Goal: Task Accomplishment & Management: Use online tool/utility

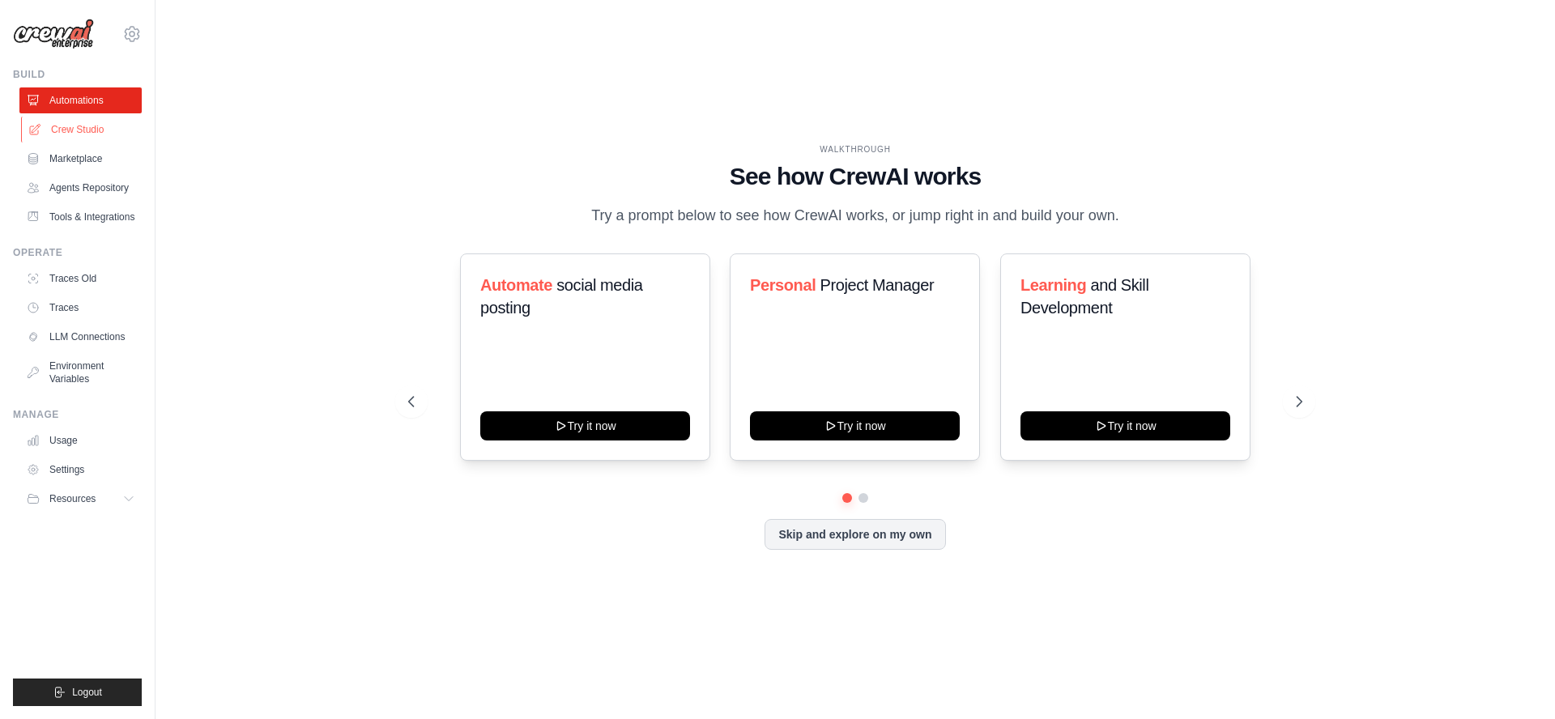
click at [66, 122] on link "Crew Studio" at bounding box center [82, 130] width 122 height 26
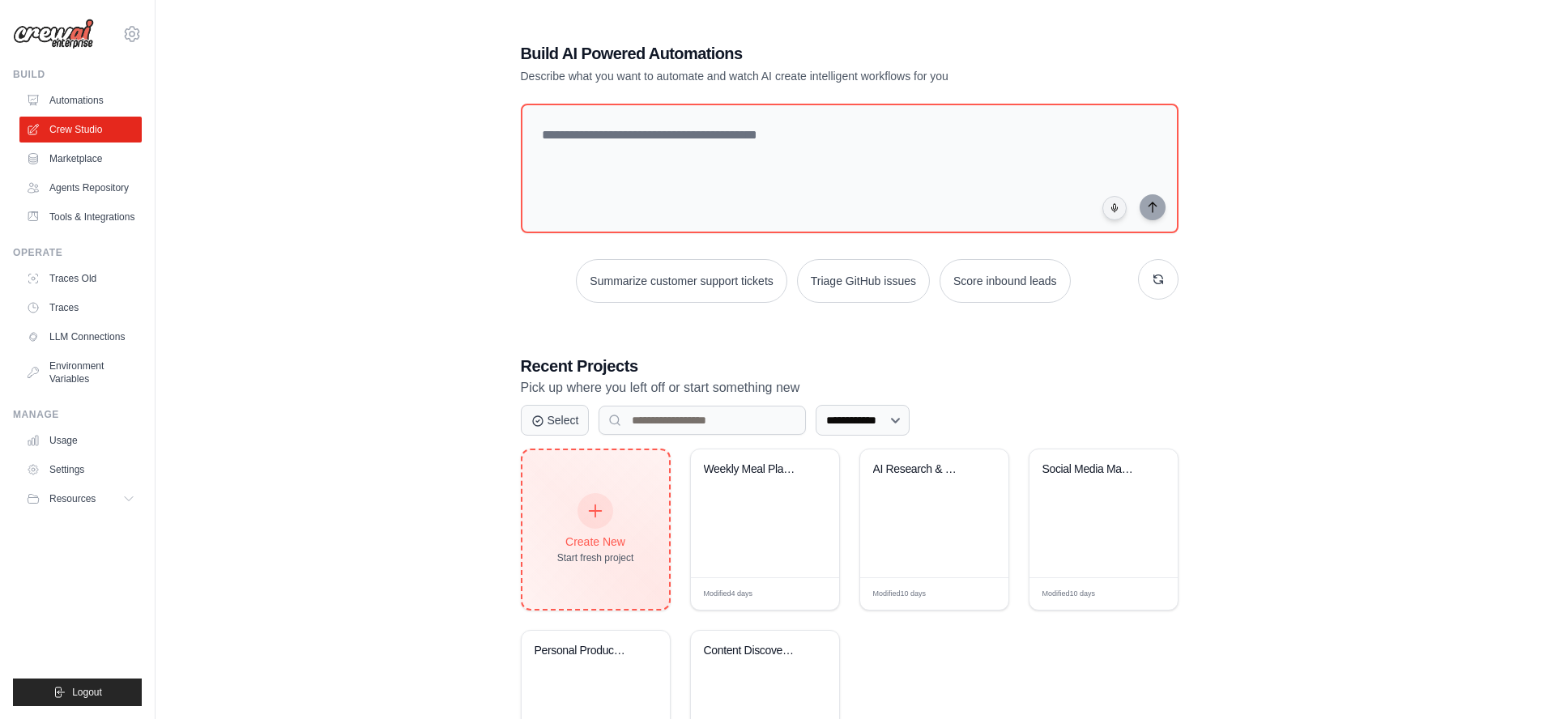
click at [599, 511] on icon at bounding box center [595, 511] width 18 height 18
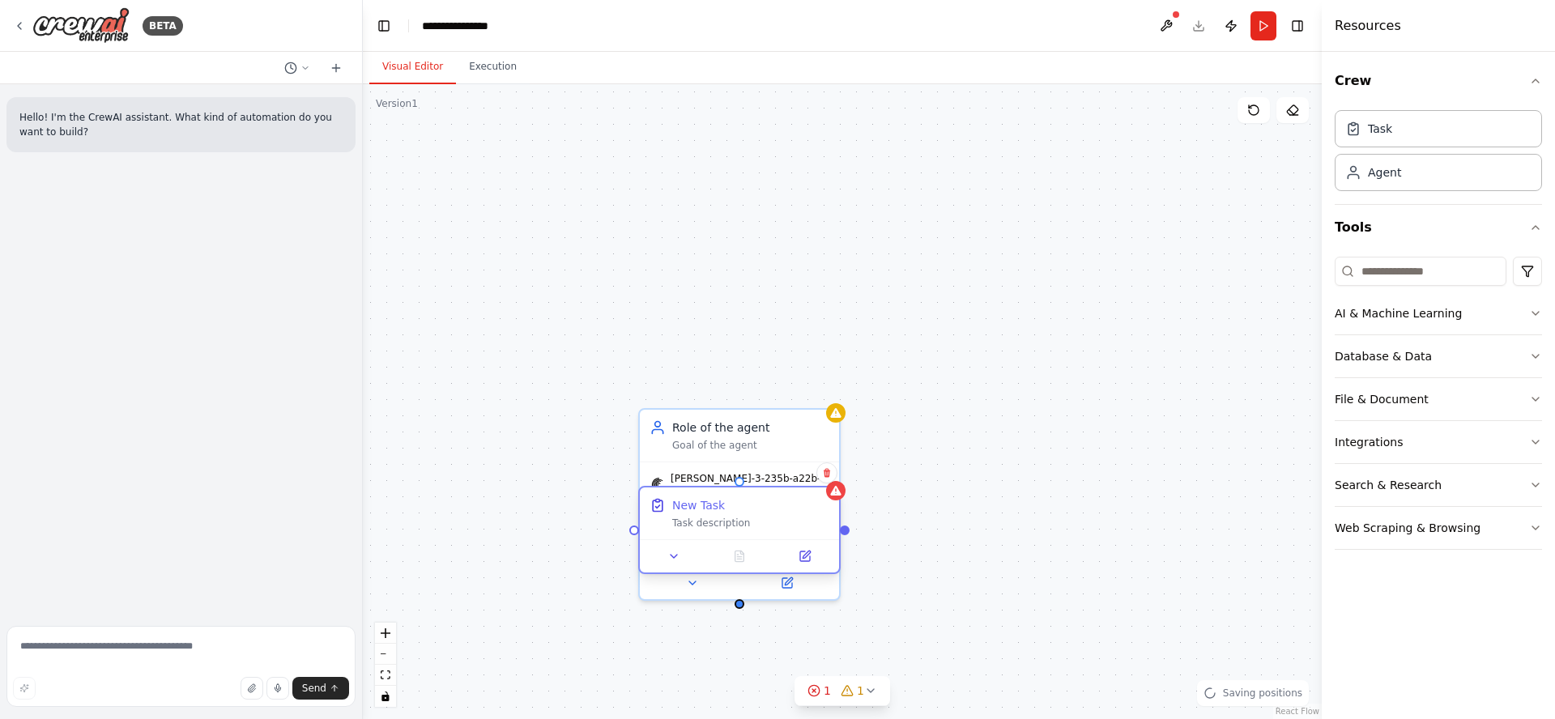
drag, startPoint x: 753, startPoint y: 225, endPoint x: 728, endPoint y: 509, distance: 284.6
click at [728, 510] on div "New Task Task description" at bounding box center [750, 513] width 157 height 32
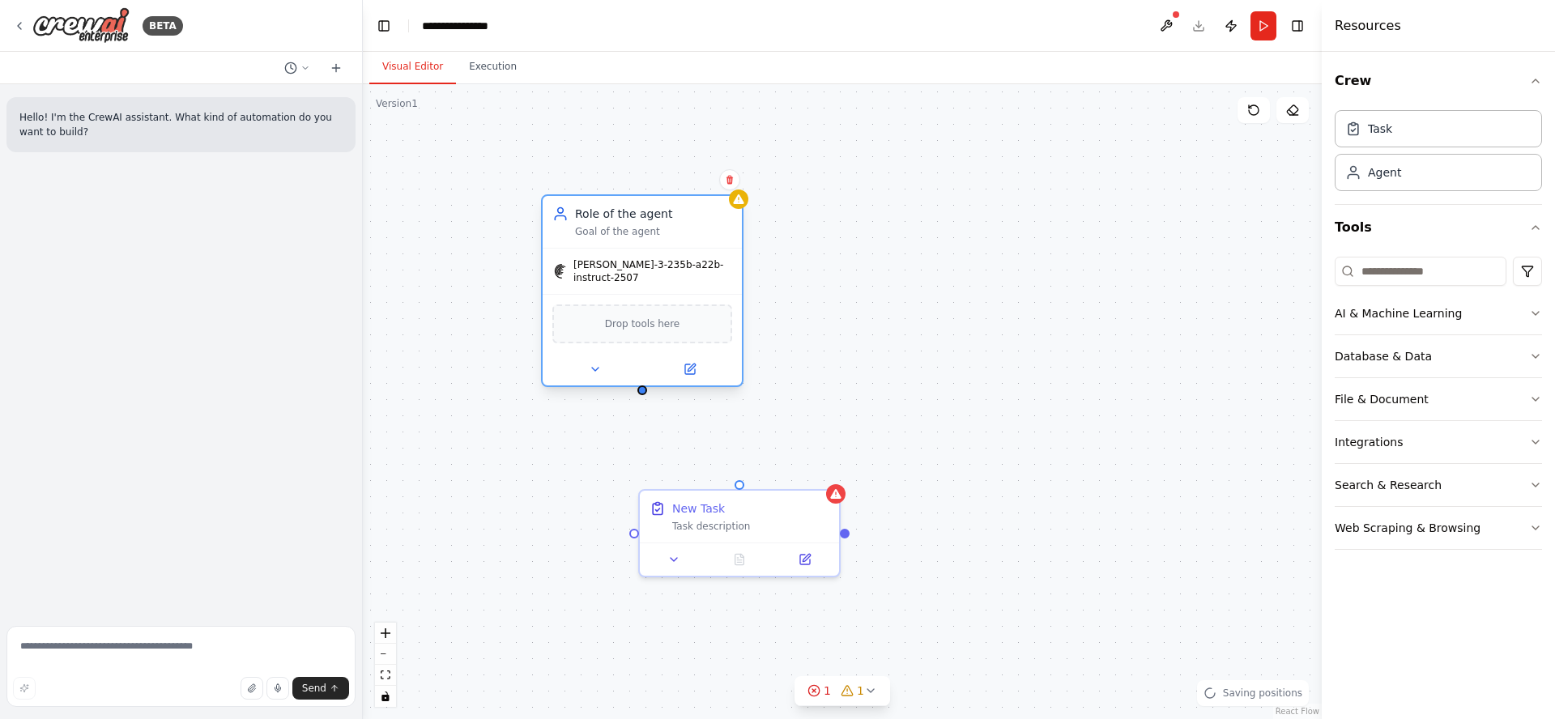
drag, startPoint x: 744, startPoint y: 427, endPoint x: 633, endPoint y: 207, distance: 245.9
click at [633, 207] on div "Role of the agent Goal of the agent" at bounding box center [653, 222] width 157 height 32
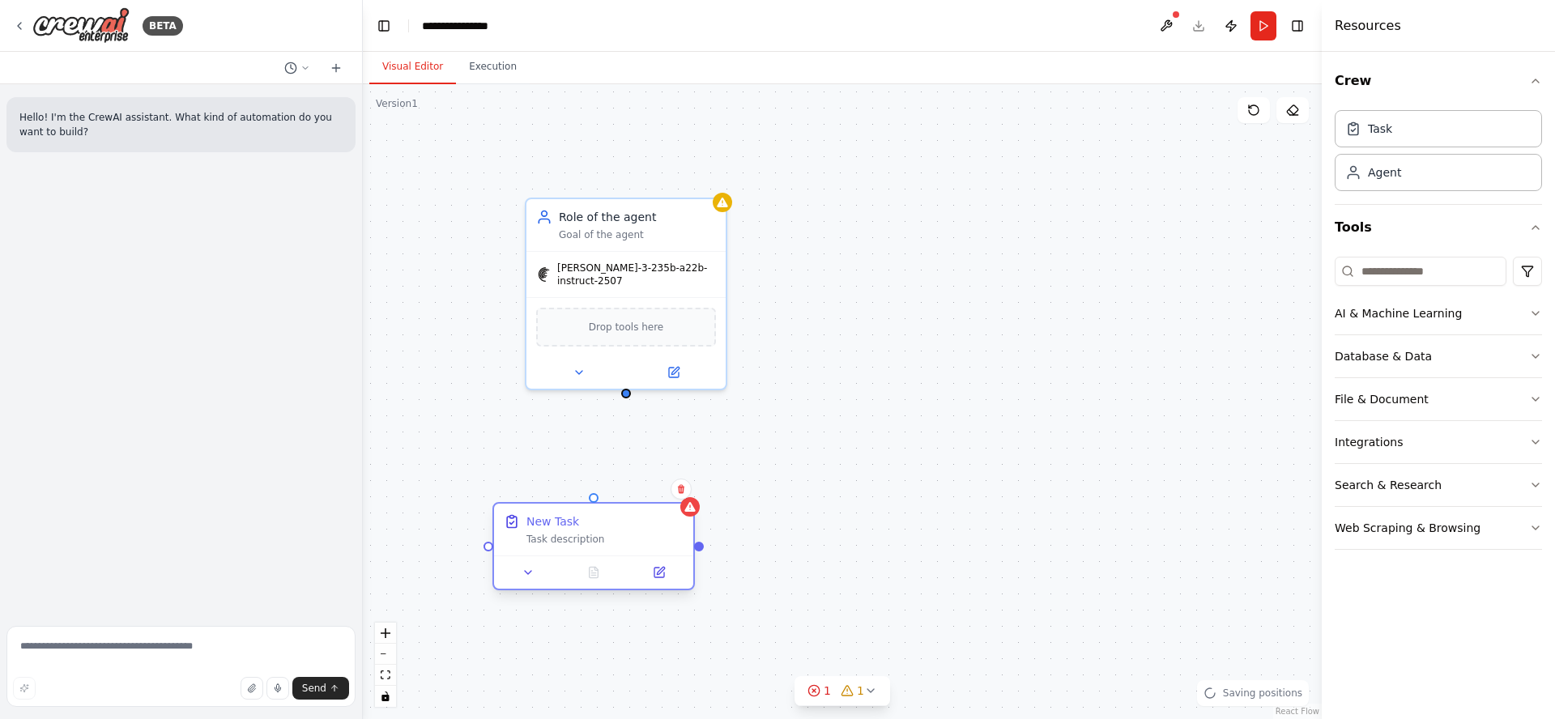
drag, startPoint x: 765, startPoint y: 539, endPoint x: 628, endPoint y: 546, distance: 137.0
click at [628, 560] on div "New Task Task description" at bounding box center [593, 546] width 202 height 88
drag, startPoint x: 628, startPoint y: 389, endPoint x: 593, endPoint y: 502, distance: 118.6
click at [593, 502] on div "New Task Task description Role of the agent Goal of the agent qwen-3-235b-a22b-…" at bounding box center [842, 401] width 959 height 635
click at [578, 534] on div "Task description" at bounding box center [604, 539] width 157 height 13
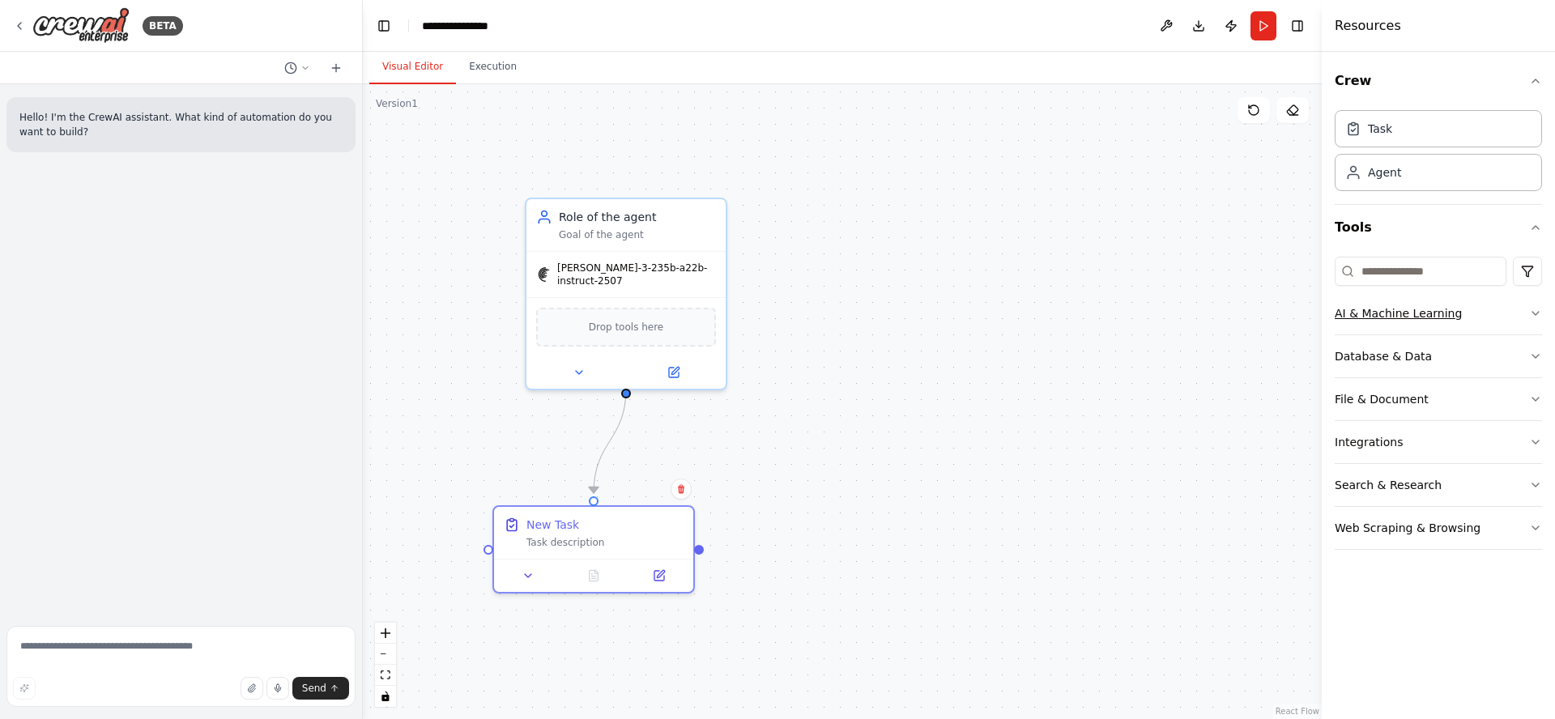
click at [1408, 313] on div "AI & Machine Learning" at bounding box center [1398, 313] width 127 height 16
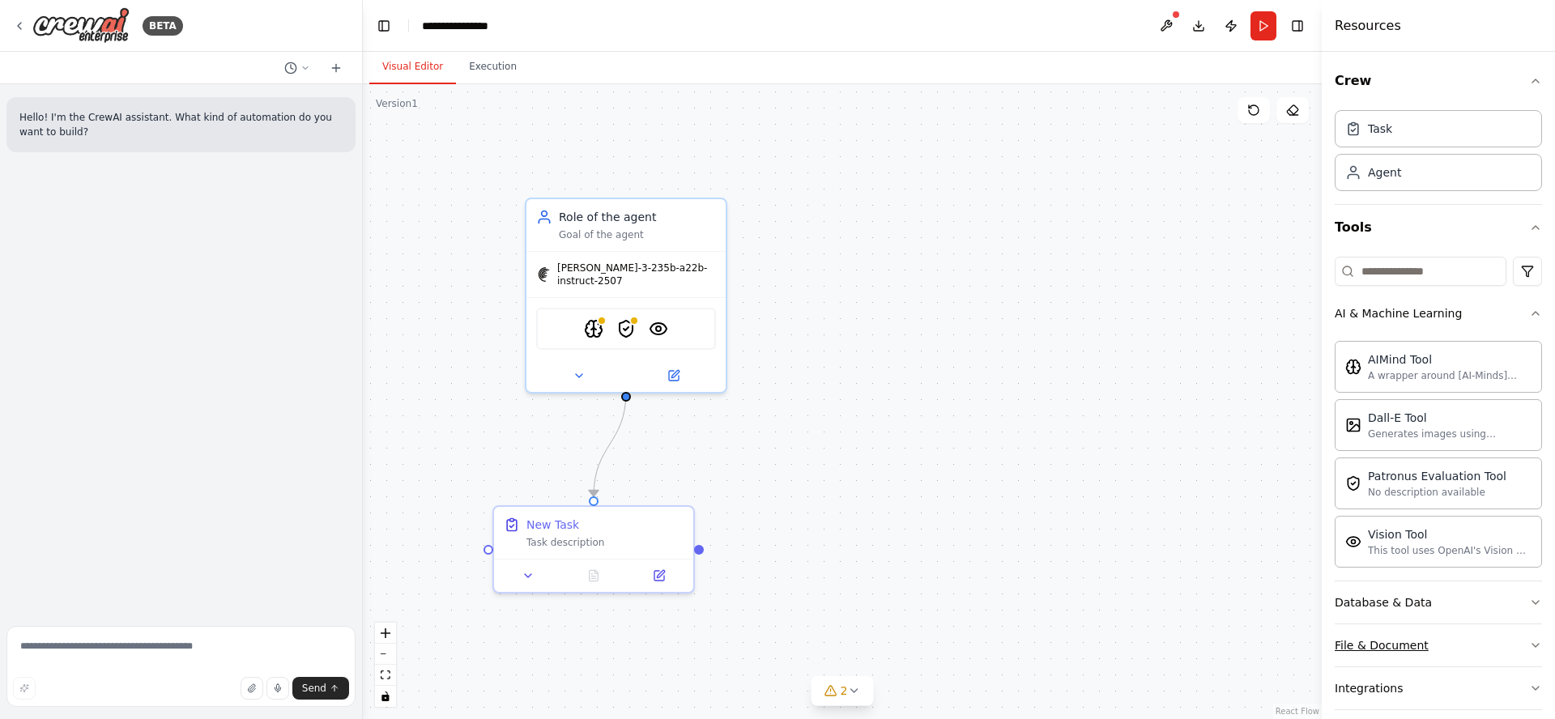
click at [1411, 649] on div "File & Document" at bounding box center [1382, 645] width 94 height 16
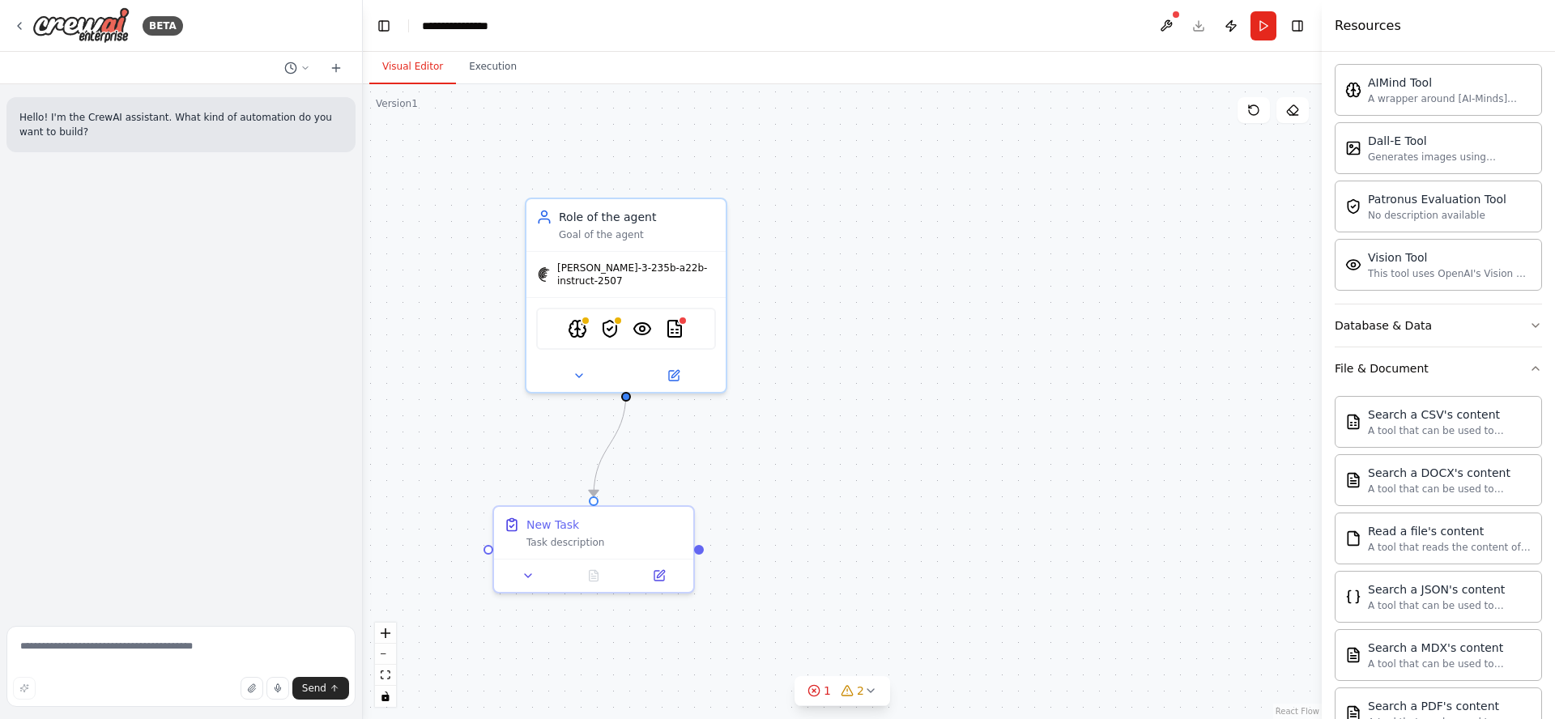
scroll to position [522, 0]
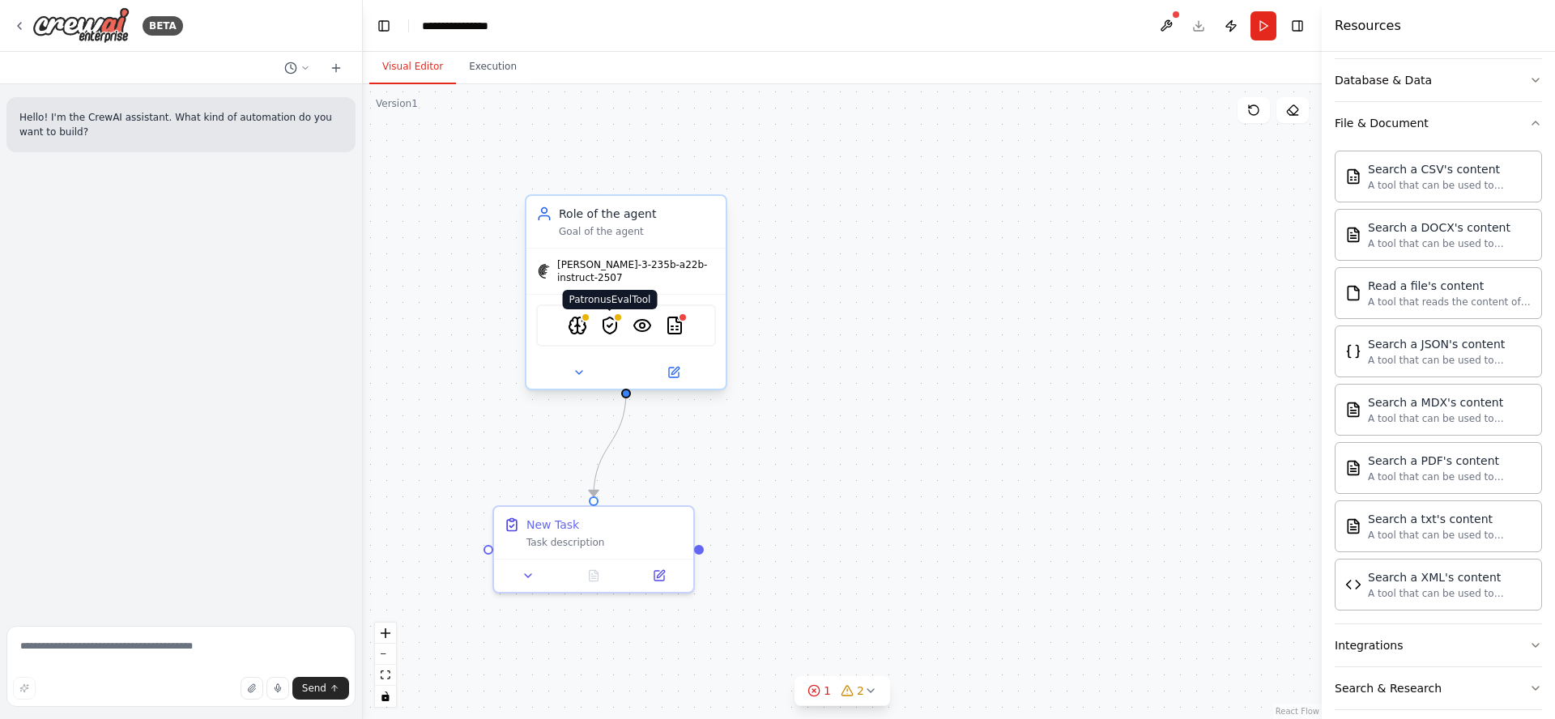
click at [610, 318] on img at bounding box center [609, 325] width 19 height 19
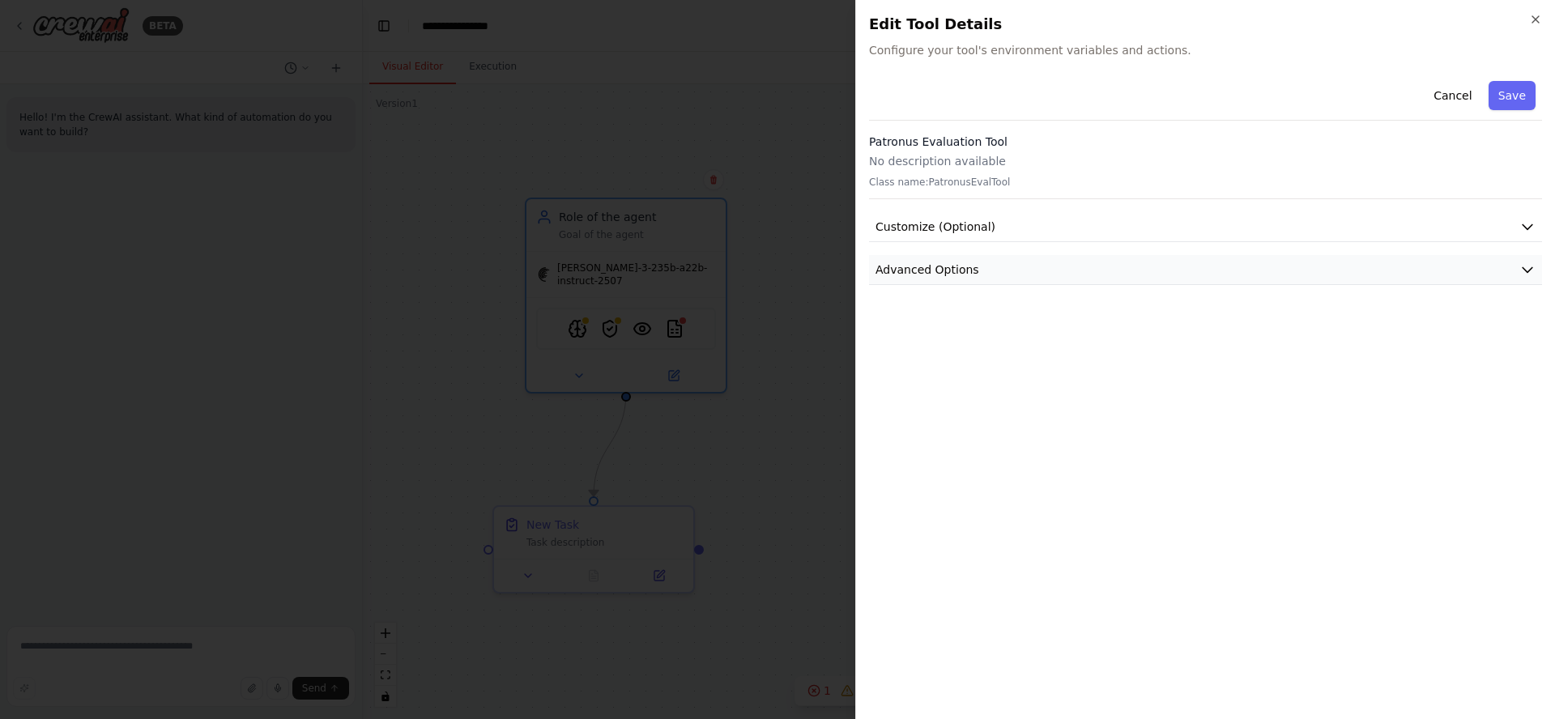
click at [933, 278] on button "Advanced Options" at bounding box center [1205, 270] width 673 height 30
click at [922, 270] on span "Advanced Options" at bounding box center [927, 270] width 104 height 16
drag, startPoint x: 1463, startPoint y: 95, endPoint x: 1412, endPoint y: 126, distance: 59.6
click at [1463, 96] on button "Cancel" at bounding box center [1453, 95] width 58 height 29
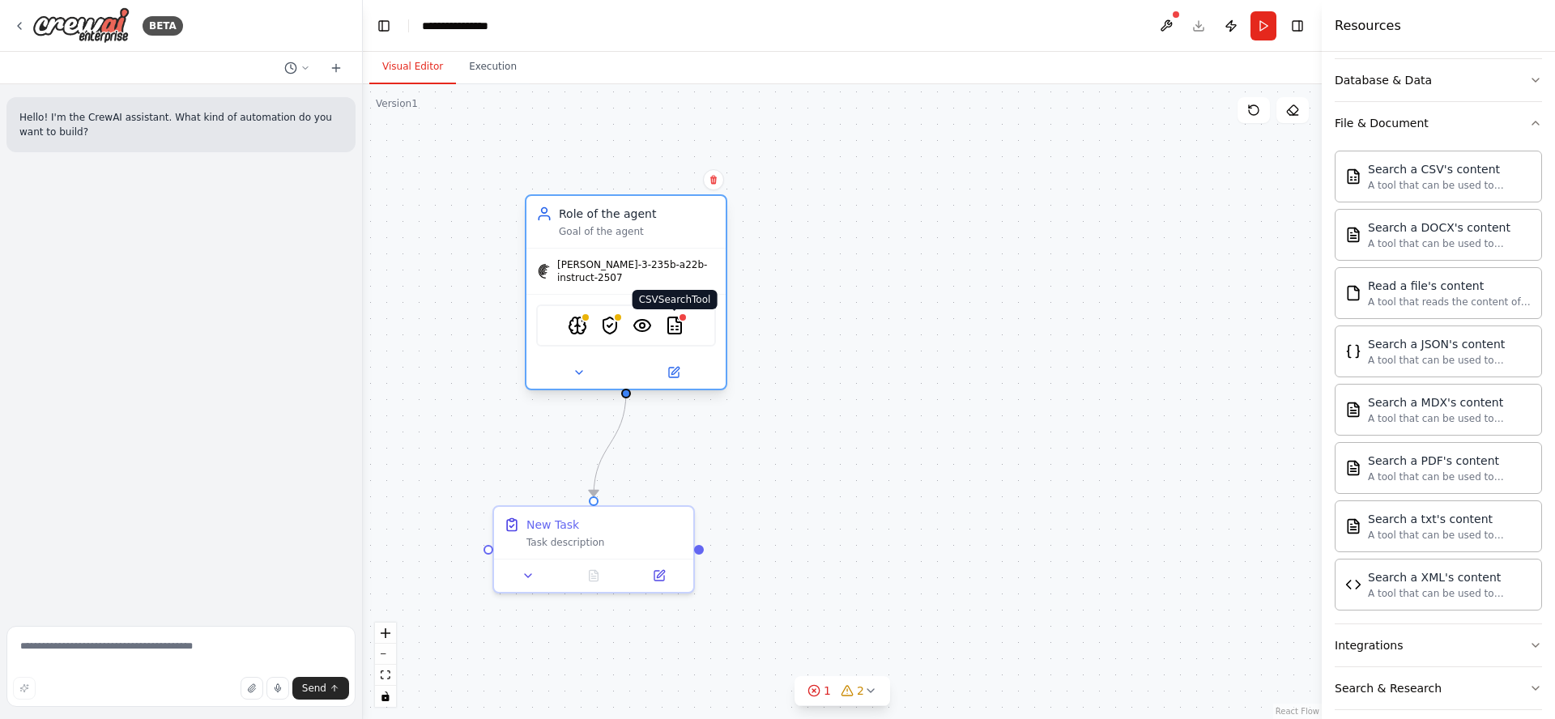
click at [675, 317] on img at bounding box center [674, 325] width 19 height 19
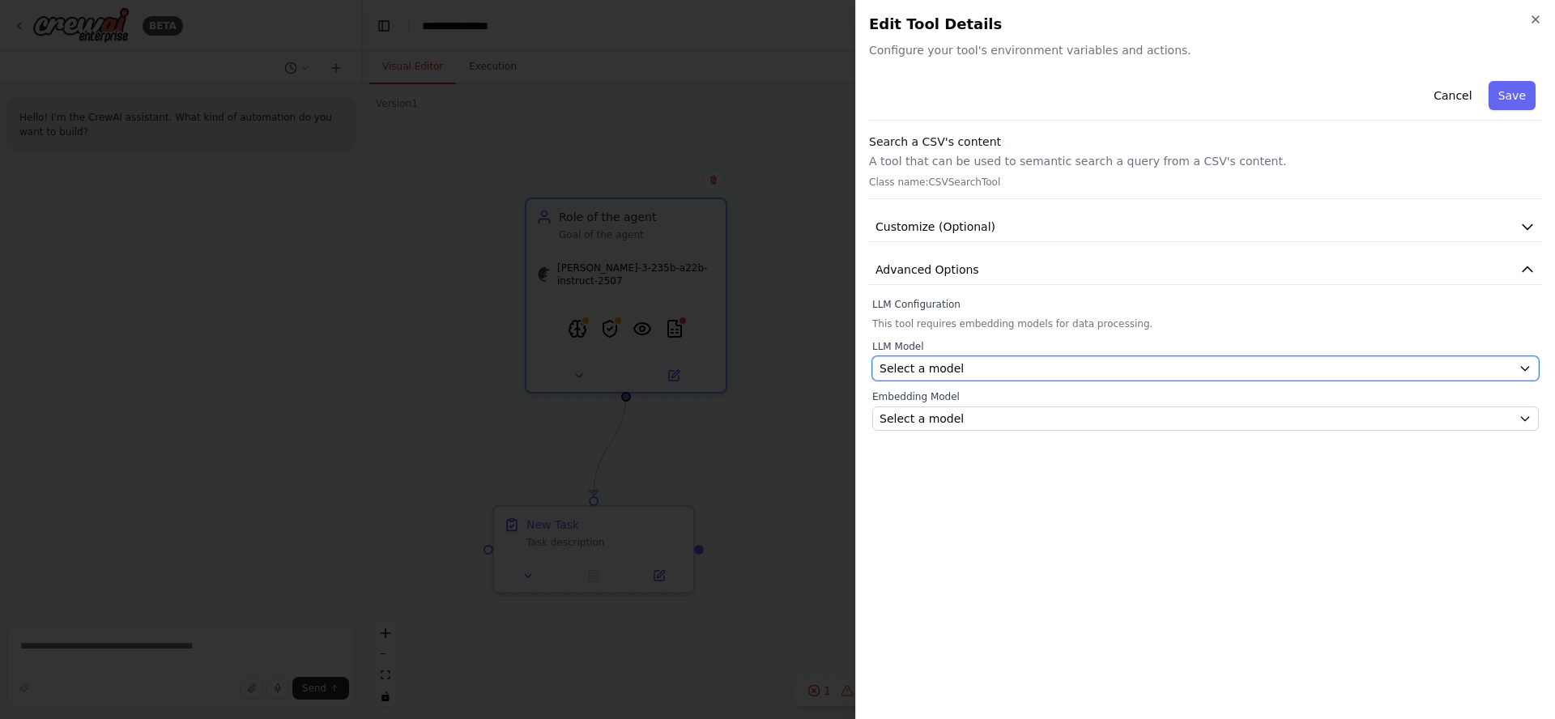
click at [948, 369] on span "Select a model" at bounding box center [922, 368] width 84 height 16
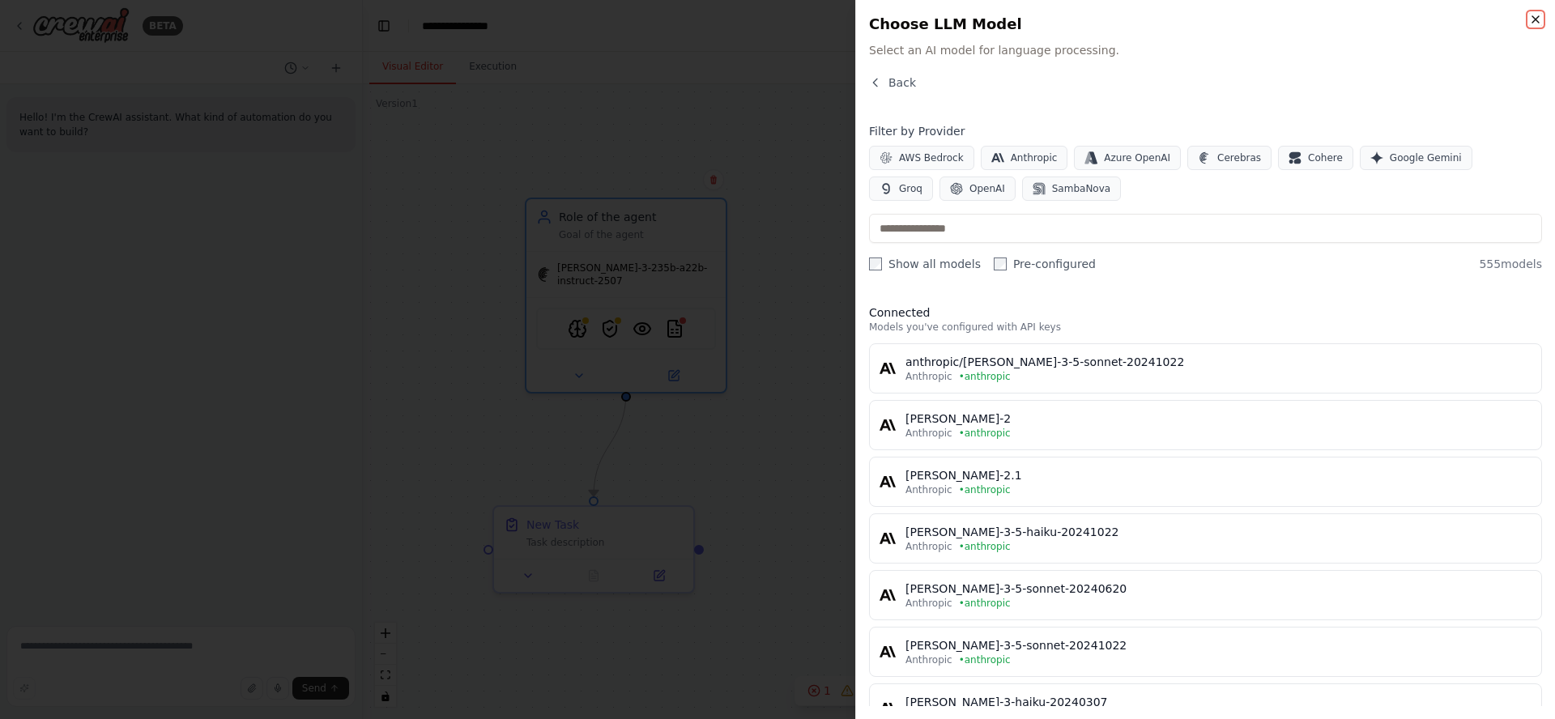
click at [1538, 22] on icon "button" at bounding box center [1535, 19] width 6 height 6
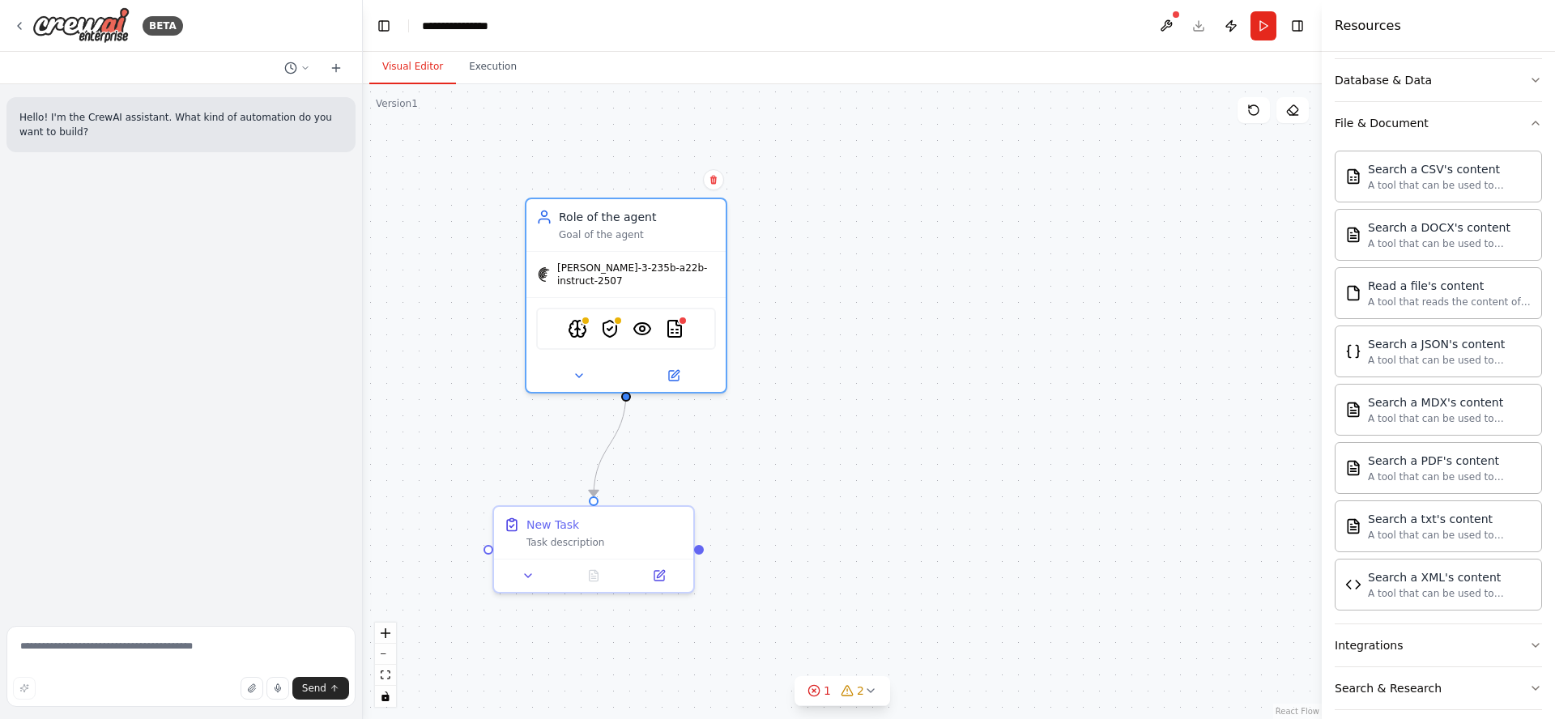
click at [867, 220] on div ".deletable-edge-delete-btn { width: 20px; height: 20px; border: 0px solid #ffff…" at bounding box center [842, 401] width 959 height 635
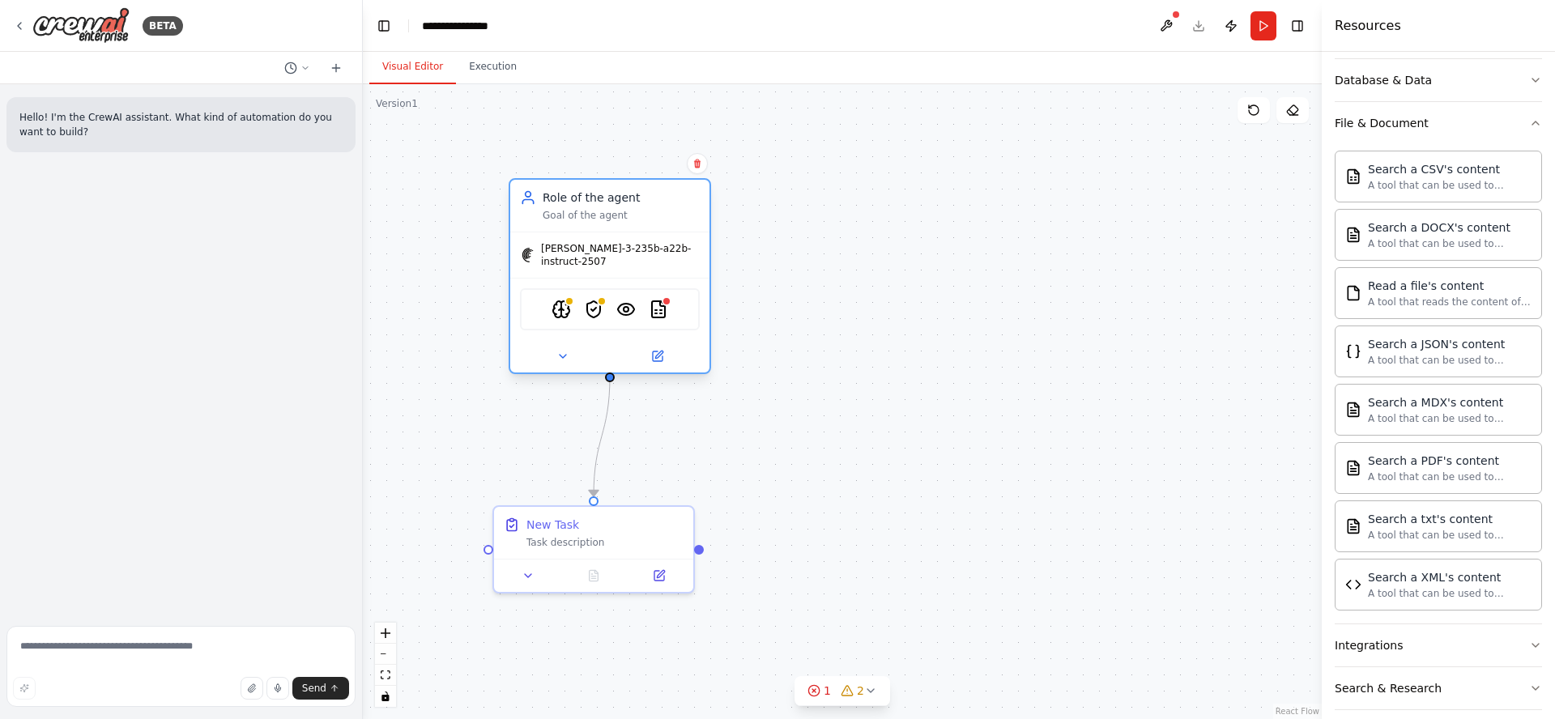
drag, startPoint x: 664, startPoint y: 231, endPoint x: 632, endPoint y: 219, distance: 34.6
click at [633, 219] on div "Goal of the agent" at bounding box center [621, 215] width 157 height 13
drag, startPoint x: 939, startPoint y: 304, endPoint x: 935, endPoint y: 317, distance: 14.4
click at [938, 306] on div ".deletable-edge-delete-btn { width: 20px; height: 20px; border: 0px solid #ffff…" at bounding box center [842, 401] width 959 height 635
click at [1168, 23] on button at bounding box center [1166, 25] width 26 height 29
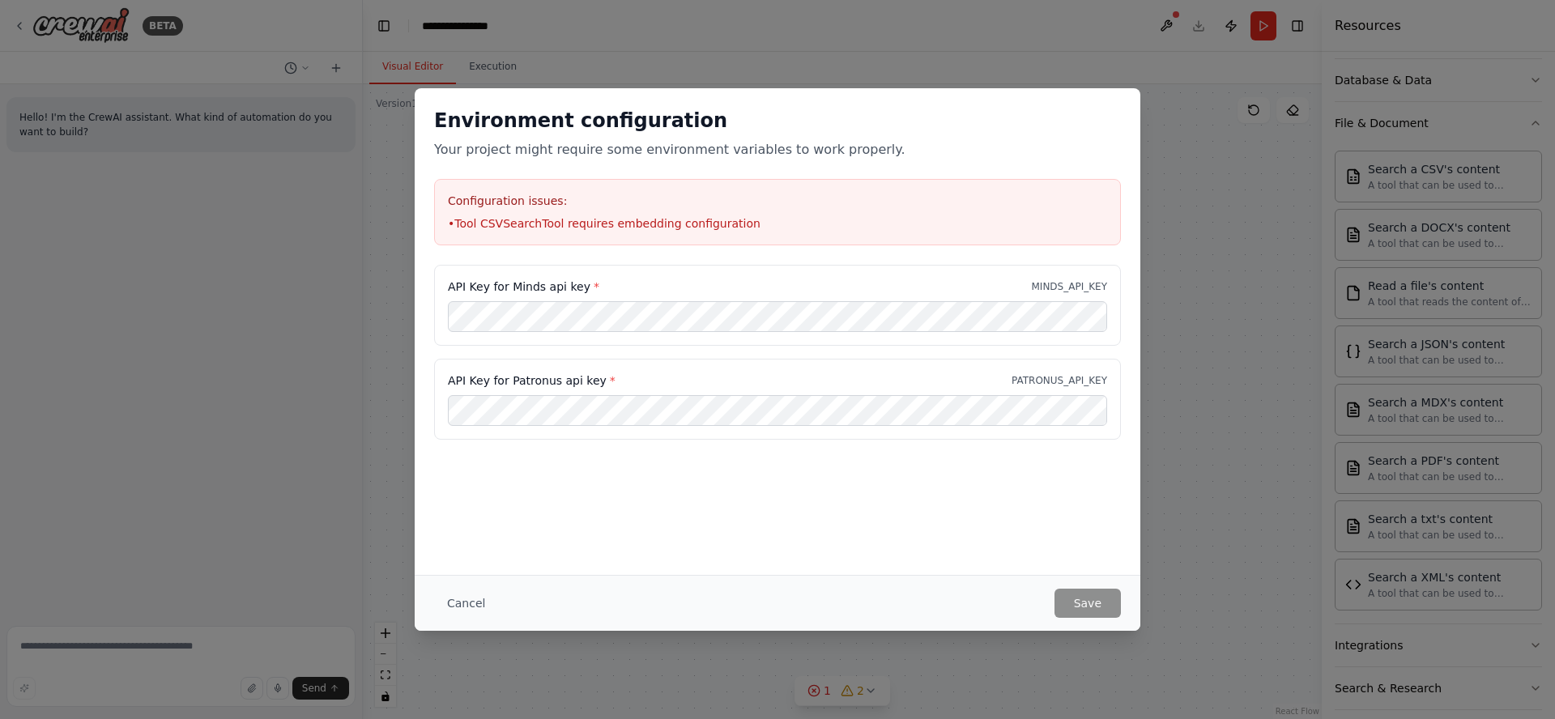
type input "**********"
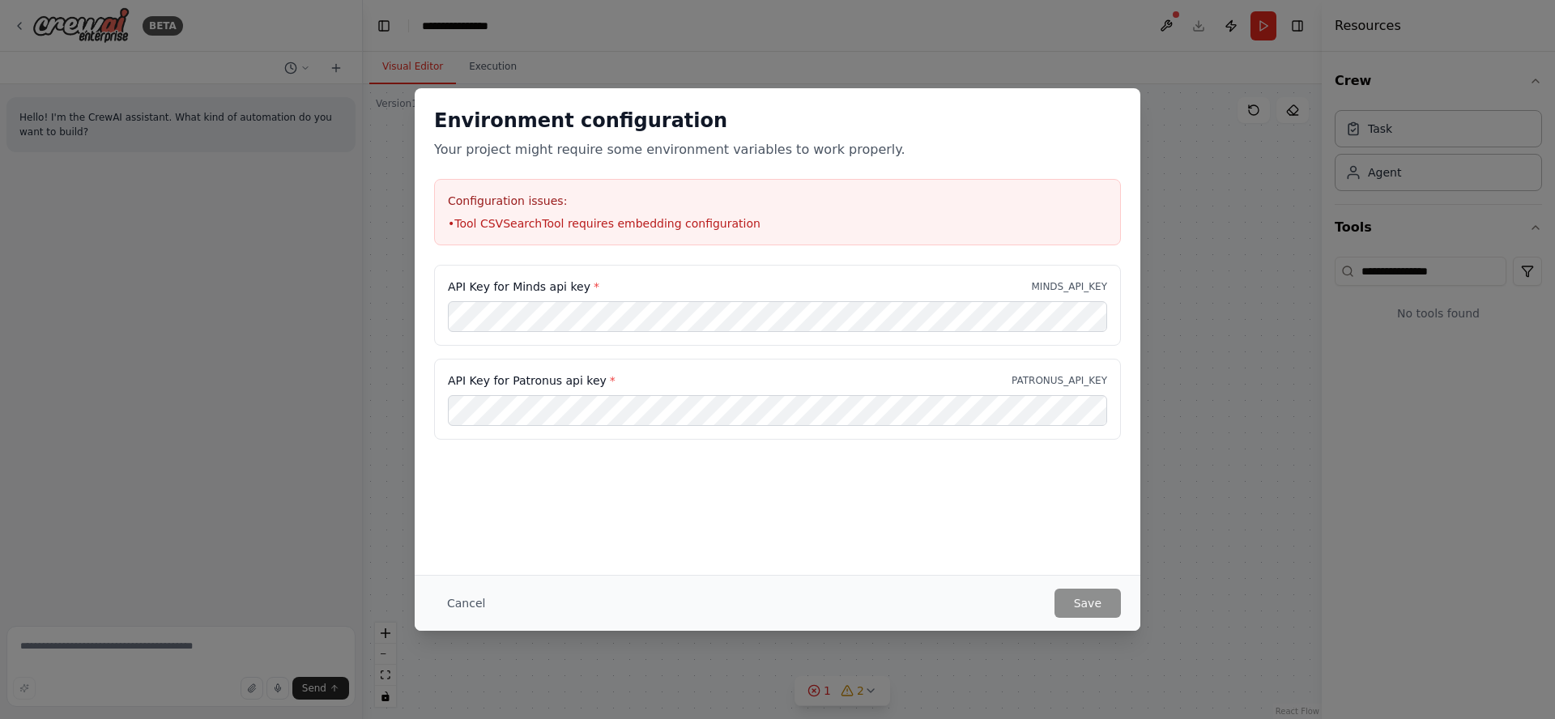
scroll to position [0, 0]
click at [1191, 226] on div "Environment configuration Your project might require some environment variables…" at bounding box center [777, 359] width 1555 height 719
click at [1191, 225] on div "Environment configuration Your project might require some environment variables…" at bounding box center [777, 359] width 1555 height 719
click at [479, 602] on button "Cancel" at bounding box center [466, 603] width 64 height 29
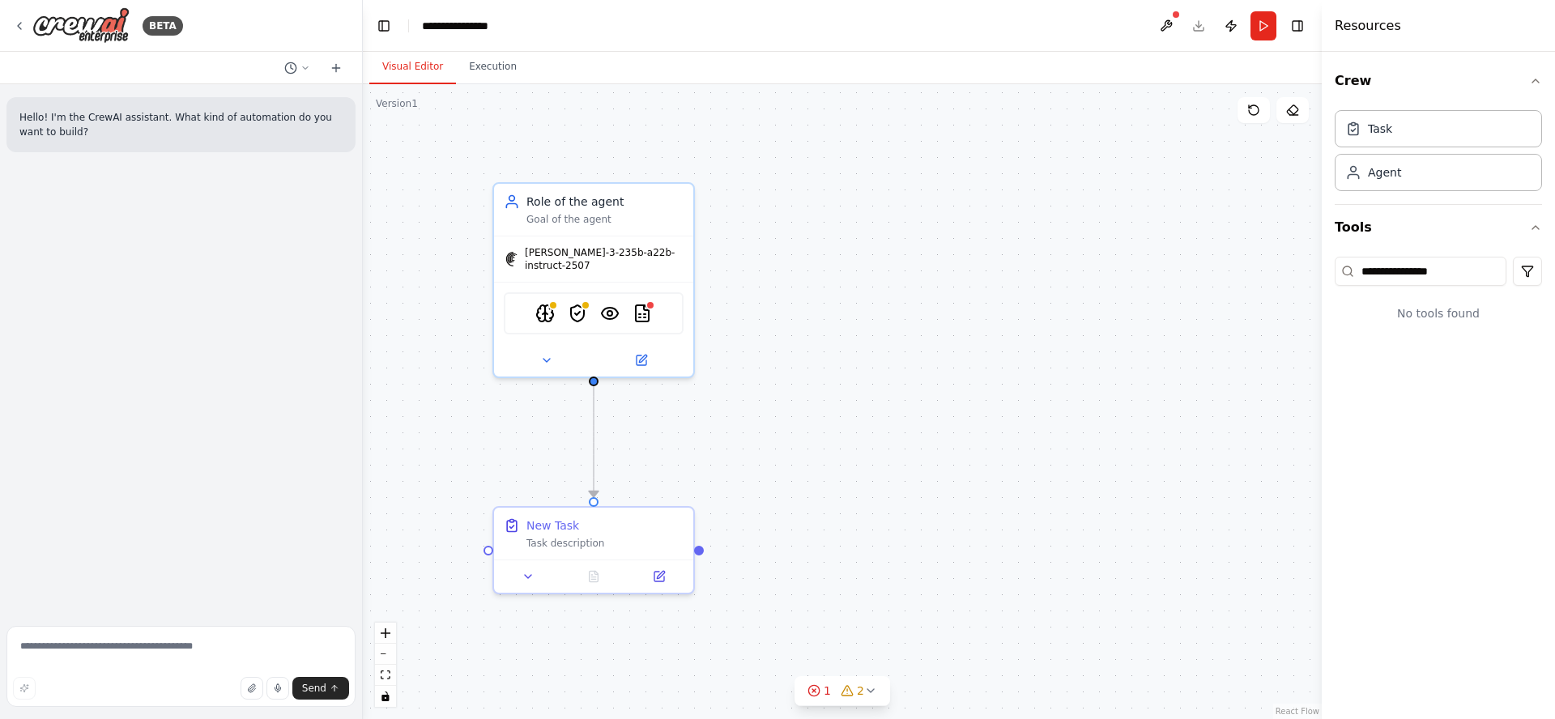
click at [1009, 212] on div ".deletable-edge-delete-btn { width: 20px; height: 20px; border: 0px solid #ffff…" at bounding box center [842, 401] width 959 height 635
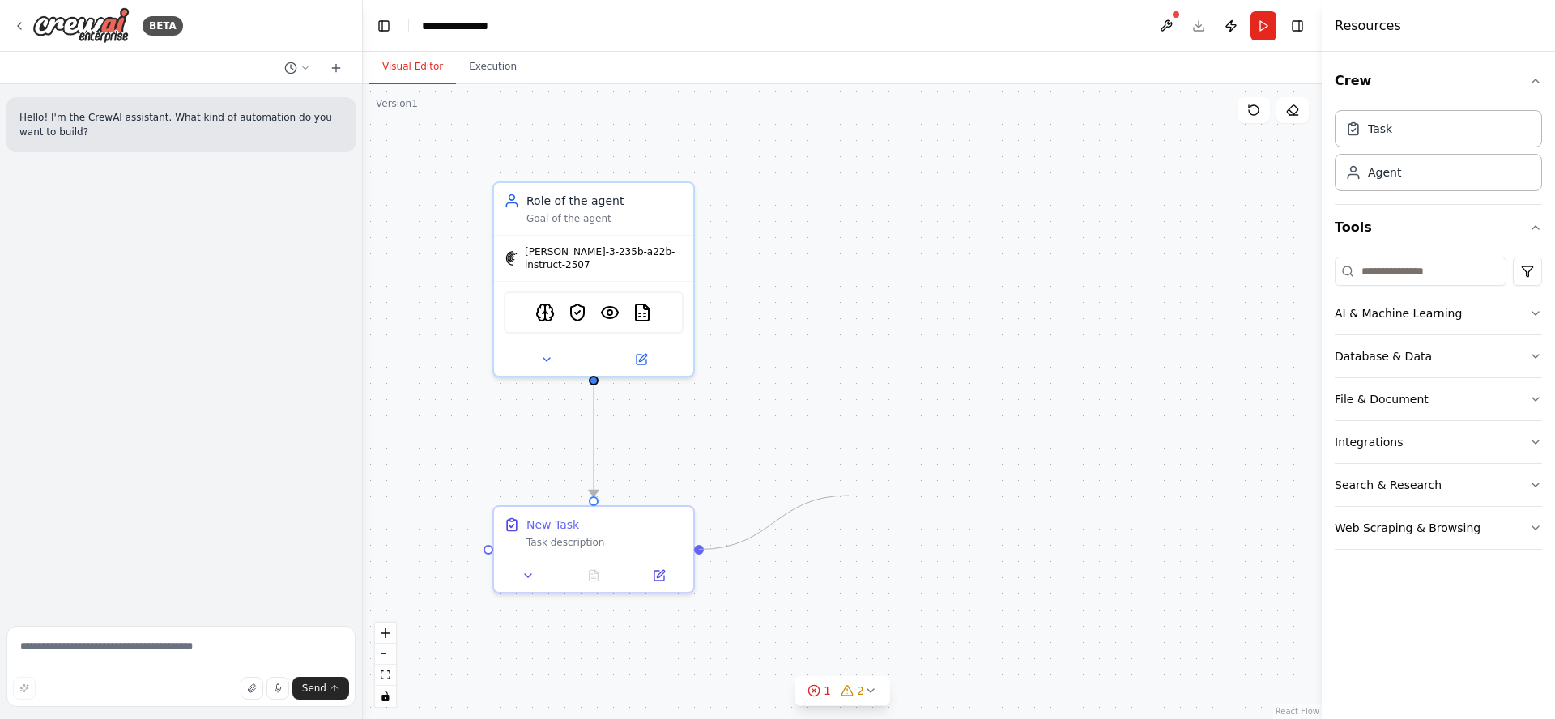
drag, startPoint x: 702, startPoint y: 544, endPoint x: 852, endPoint y: 490, distance: 159.3
click at [852, 490] on div ".deletable-edge-delete-btn { width: 20px; height: 20px; border: 0px solid #ffff…" at bounding box center [842, 401] width 959 height 635
click at [701, 547] on div at bounding box center [699, 547] width 10 height 10
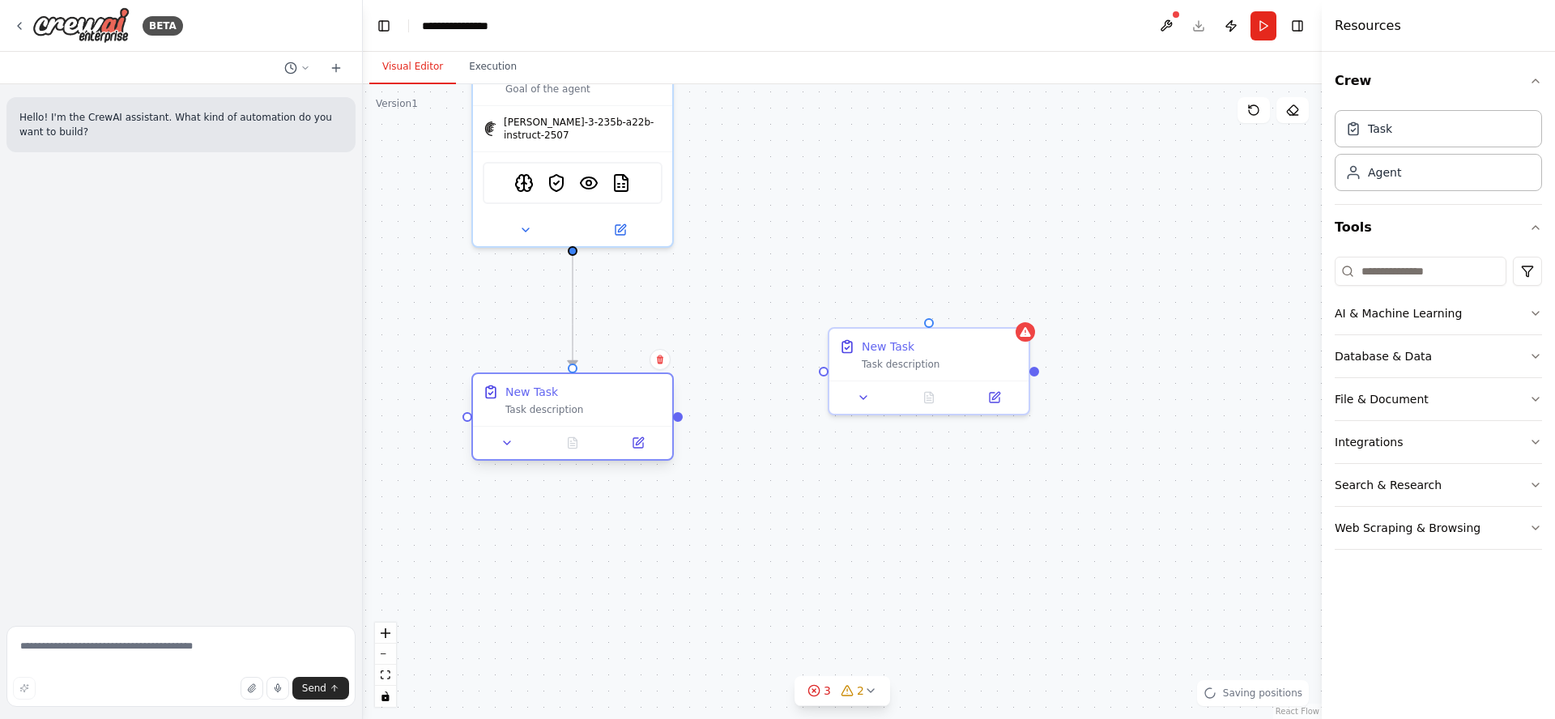
drag, startPoint x: 713, startPoint y: 544, endPoint x: 641, endPoint y: 428, distance: 137.1
click at [674, 422] on div ".deletable-edge-delete-btn { width: 20px; height: 20px; border: 0px solid #ffff…" at bounding box center [842, 401] width 959 height 635
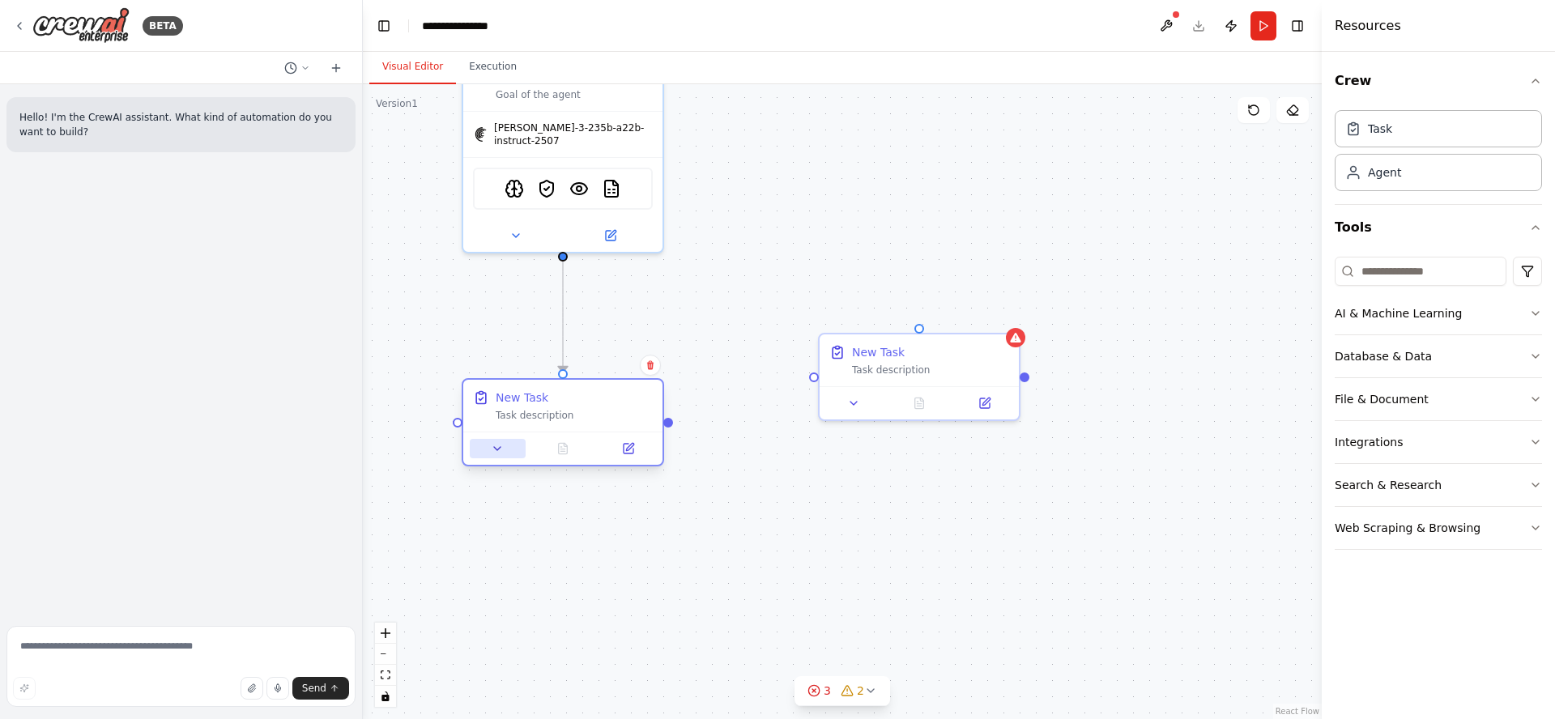
click at [494, 449] on icon at bounding box center [497, 448] width 13 height 13
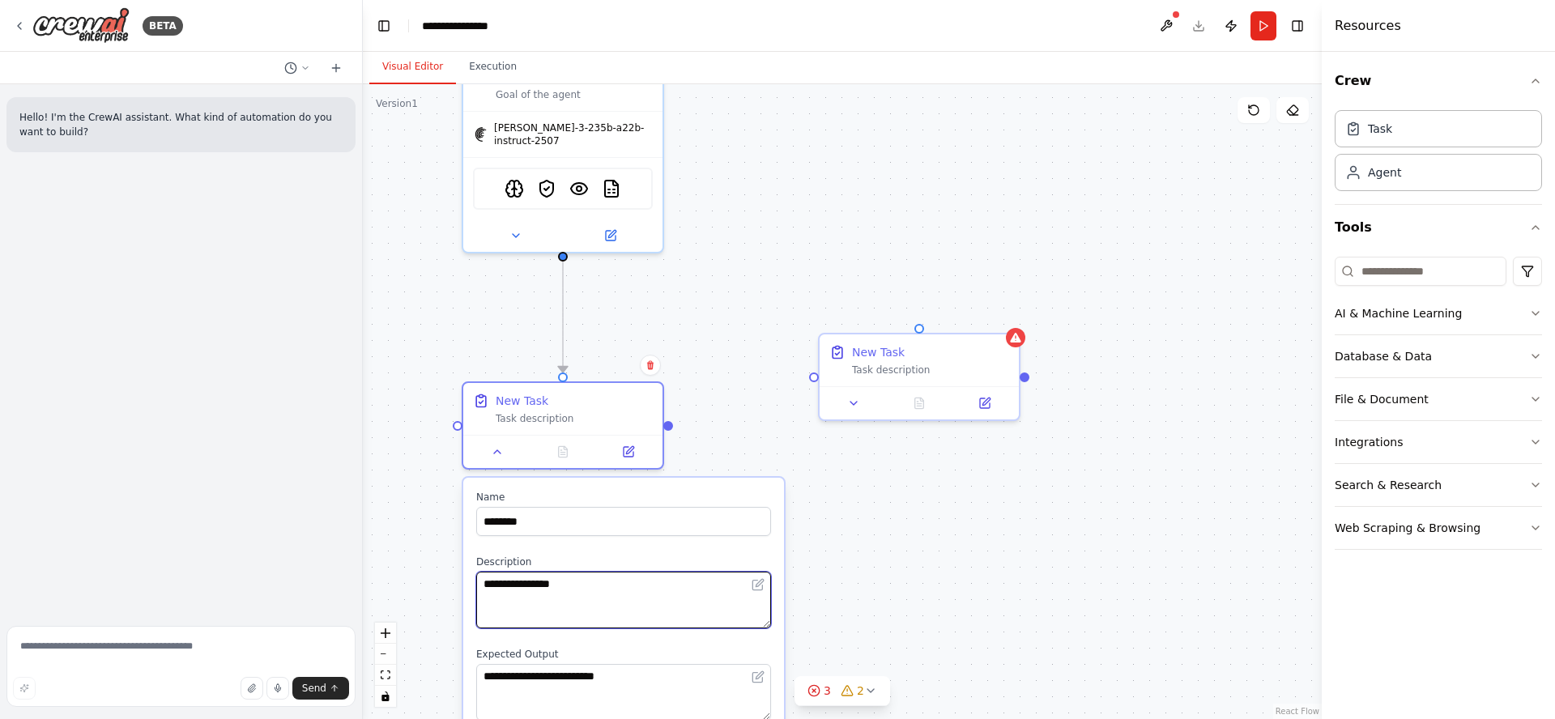
click at [600, 598] on textarea "**********" at bounding box center [623, 600] width 295 height 57
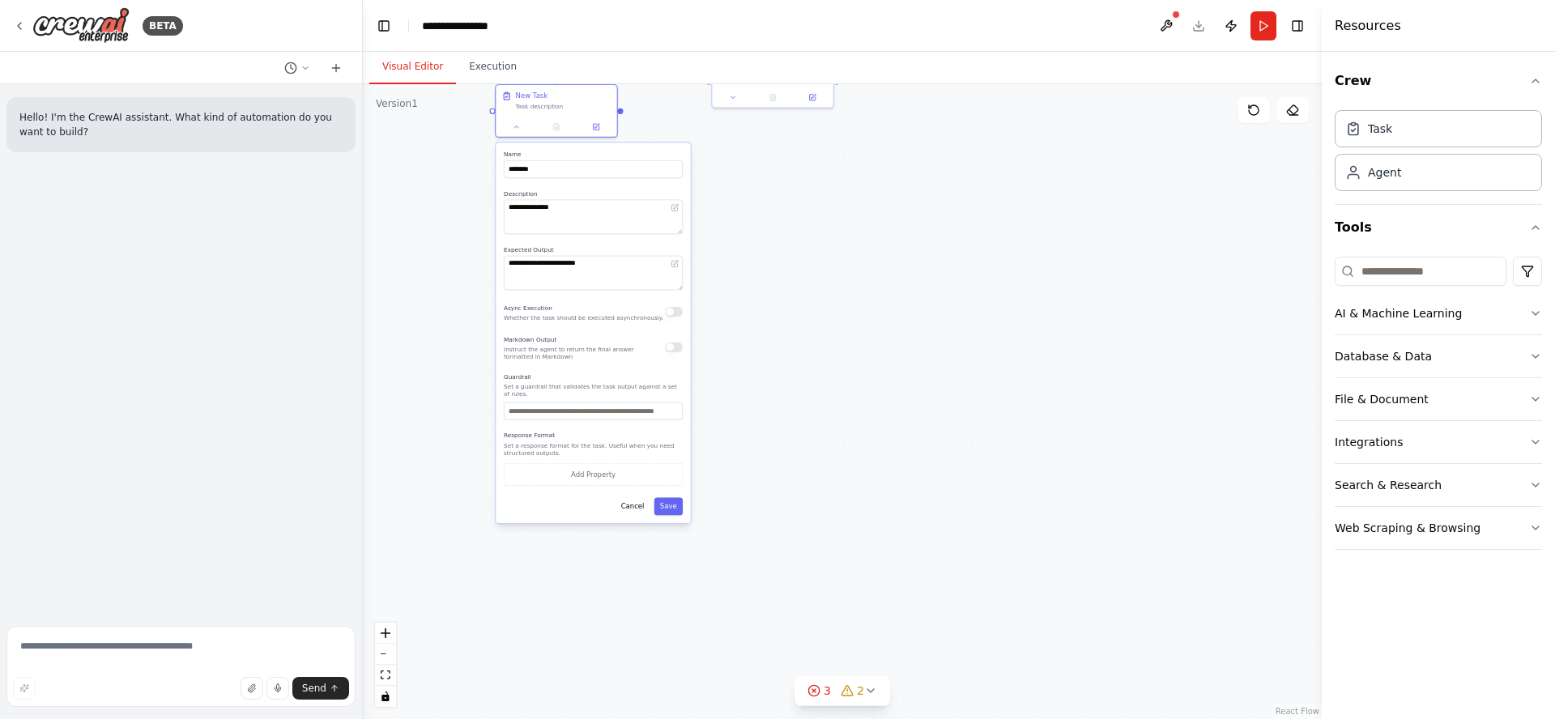
drag, startPoint x: 1001, startPoint y: 478, endPoint x: 892, endPoint y: 250, distance: 252.5
click at [891, 253] on div "**********" at bounding box center [842, 401] width 959 height 635
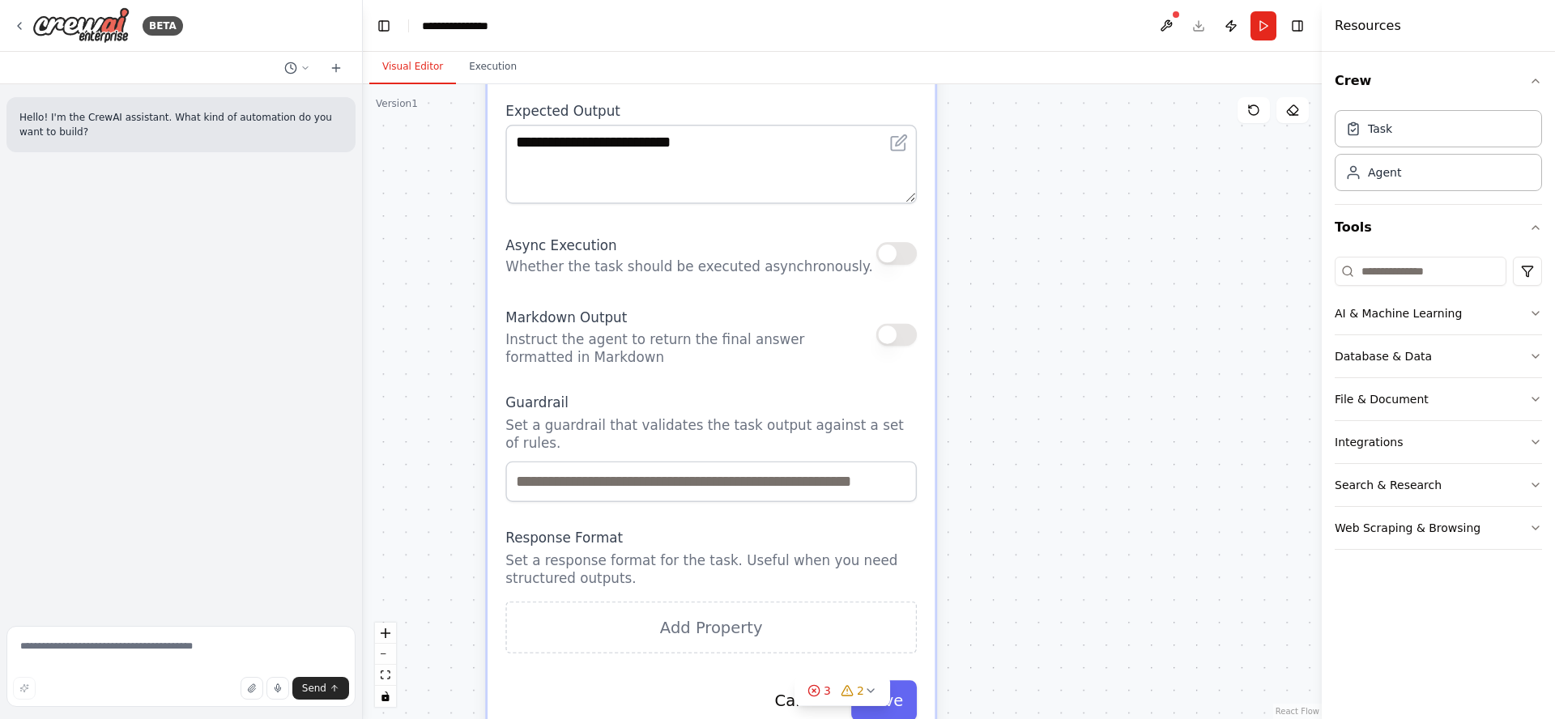
drag, startPoint x: 917, startPoint y: 349, endPoint x: 1113, endPoint y: 346, distance: 196.0
click at [1113, 346] on div "**********" at bounding box center [842, 401] width 959 height 635
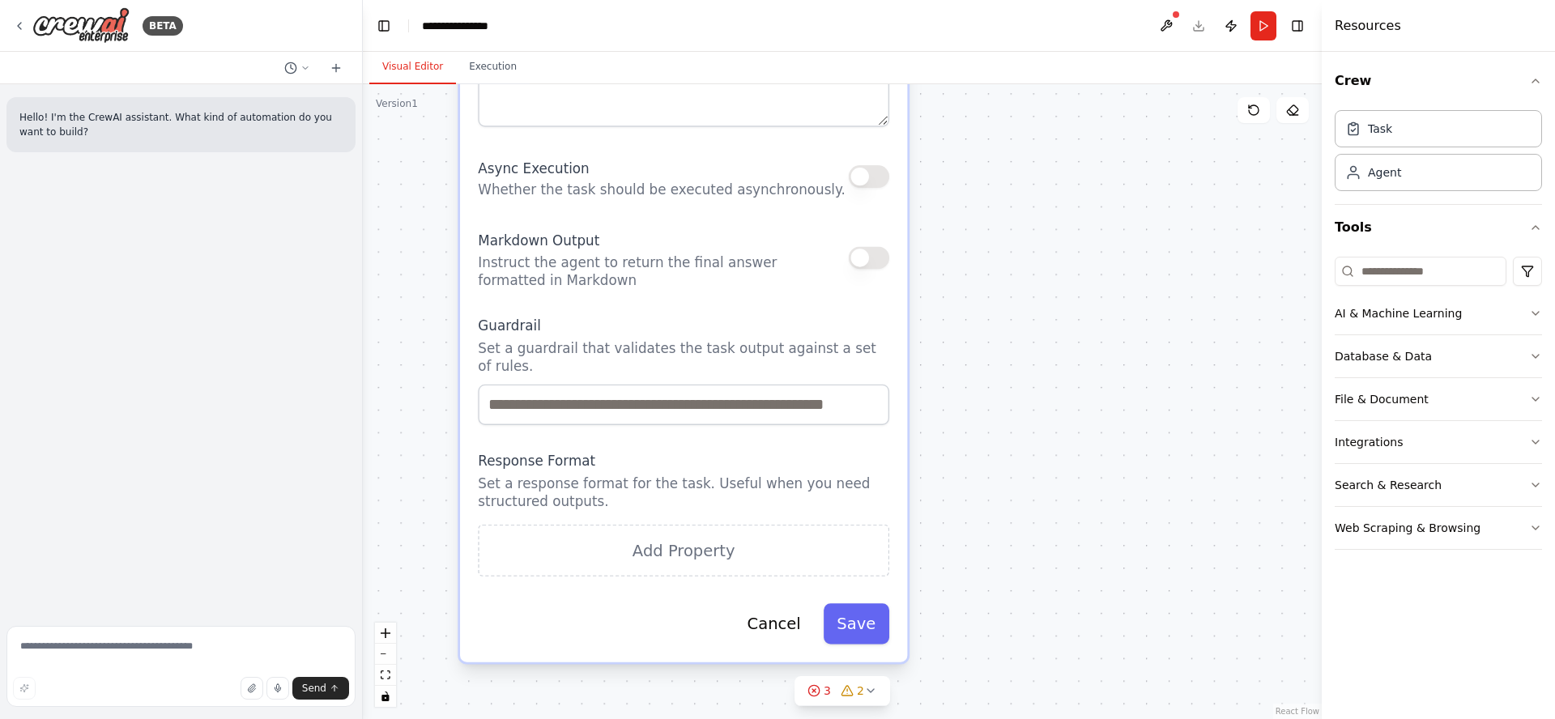
drag, startPoint x: 1089, startPoint y: 384, endPoint x: 1074, endPoint y: 334, distance: 52.5
click at [1074, 334] on div "**********" at bounding box center [842, 401] width 959 height 635
